Goal: Task Accomplishment & Management: Manage account settings

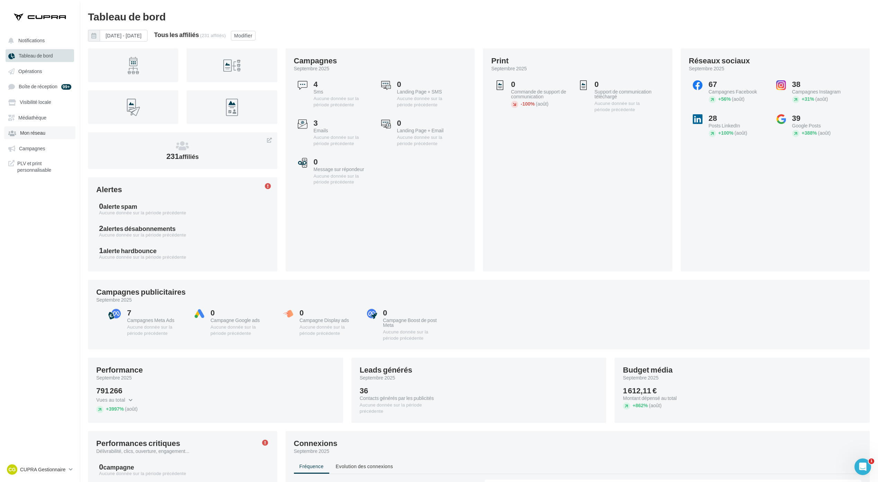
click at [36, 134] on span "Mon réseau" at bounding box center [32, 133] width 25 height 6
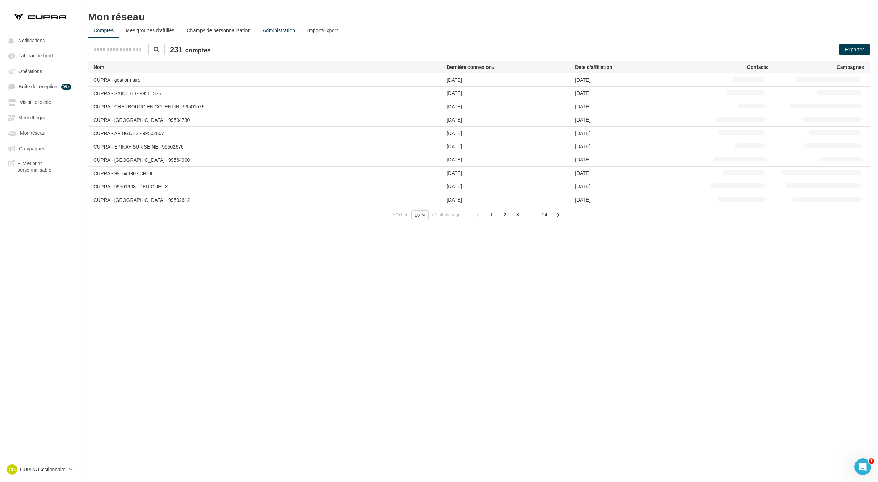
click at [294, 30] on span "Administration" at bounding box center [279, 30] width 33 height 6
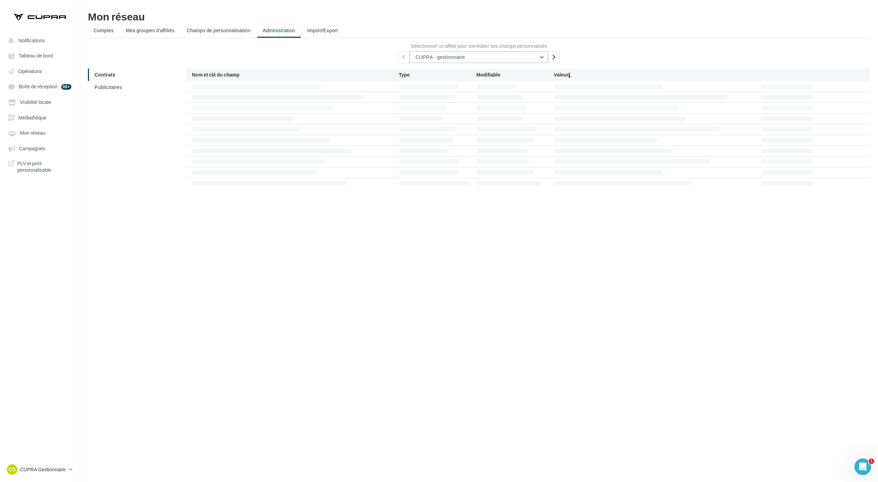
click at [502, 59] on button "CUPRA - gestionnaire" at bounding box center [479, 57] width 138 height 12
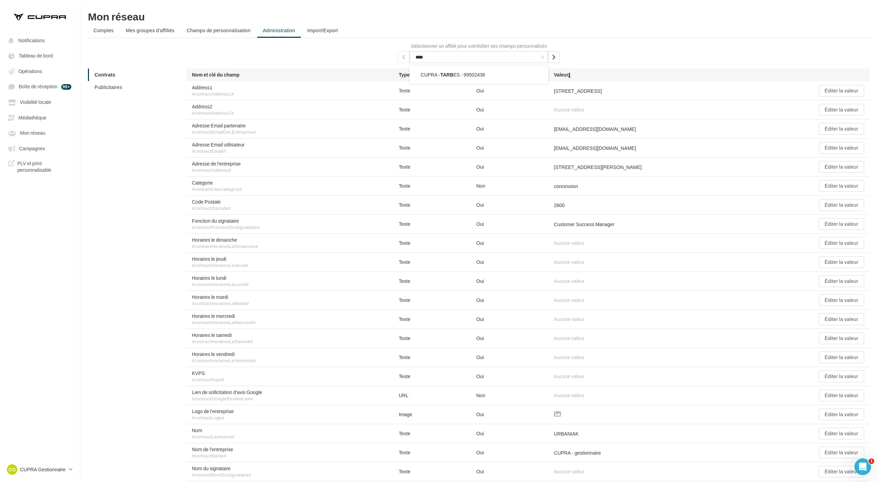
type input "**********"
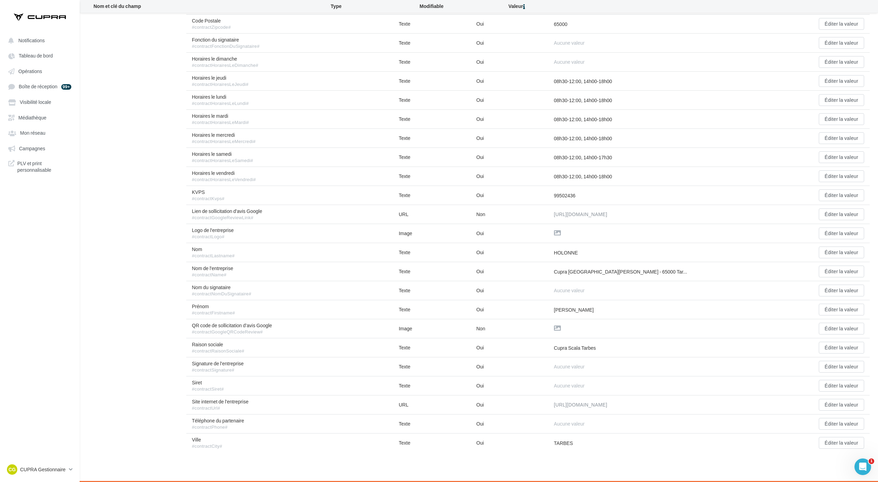
scroll to position [48, 0]
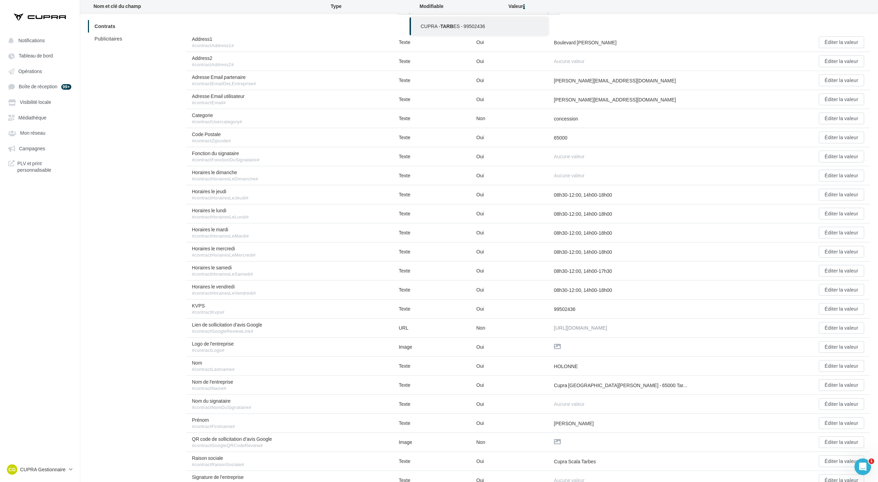
click at [683, 48] on div "Address1 #contractAddress1# Texte Oui [GEOGRAPHIC_DATA][PERSON_NAME] Éditer la …" at bounding box center [527, 42] width 683 height 19
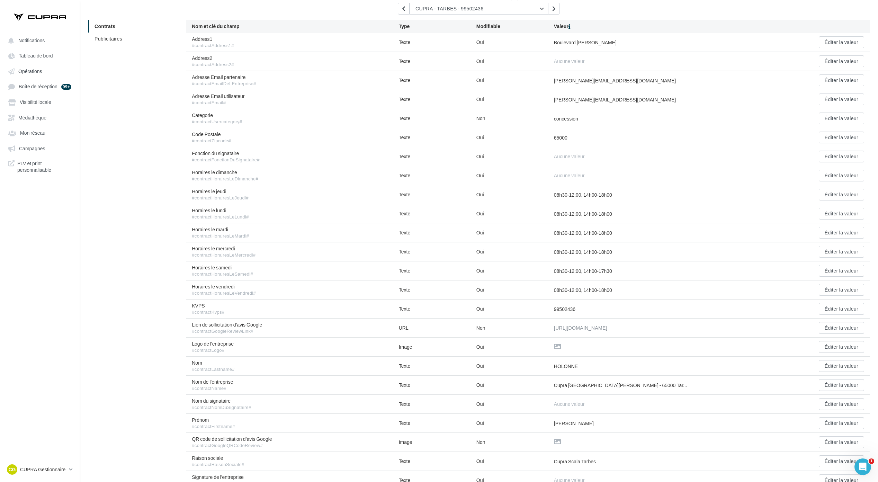
scroll to position [0, 0]
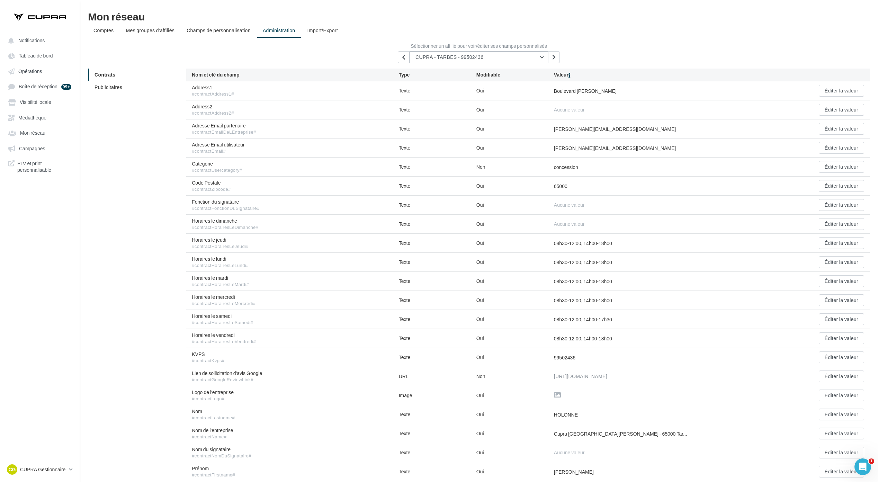
click at [524, 58] on button "CUPRA - TARBES - 99502436" at bounding box center [479, 57] width 138 height 12
click at [524, 58] on input "**********" at bounding box center [479, 57] width 138 height 12
click at [64, 468] on p "CUPRA Gestionnaire" at bounding box center [43, 469] width 46 height 7
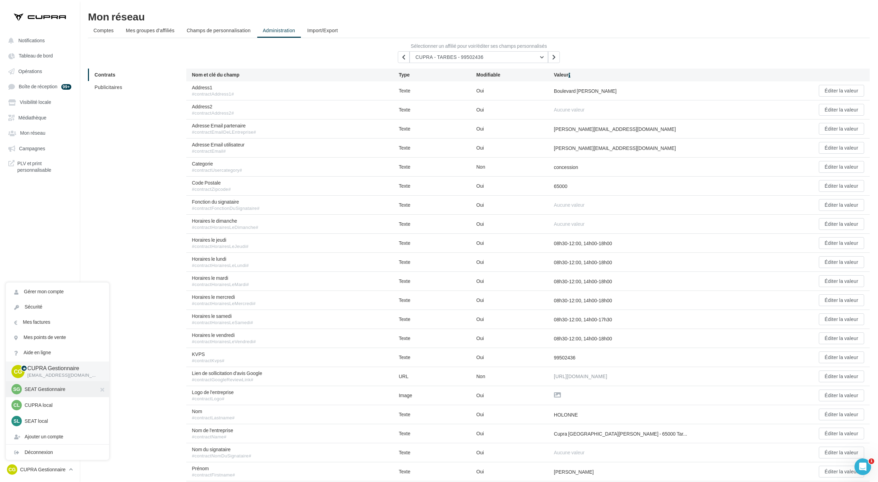
click at [60, 391] on p "SEAT Gestionnaire" at bounding box center [63, 389] width 76 height 7
